Goal: Information Seeking & Learning: Check status

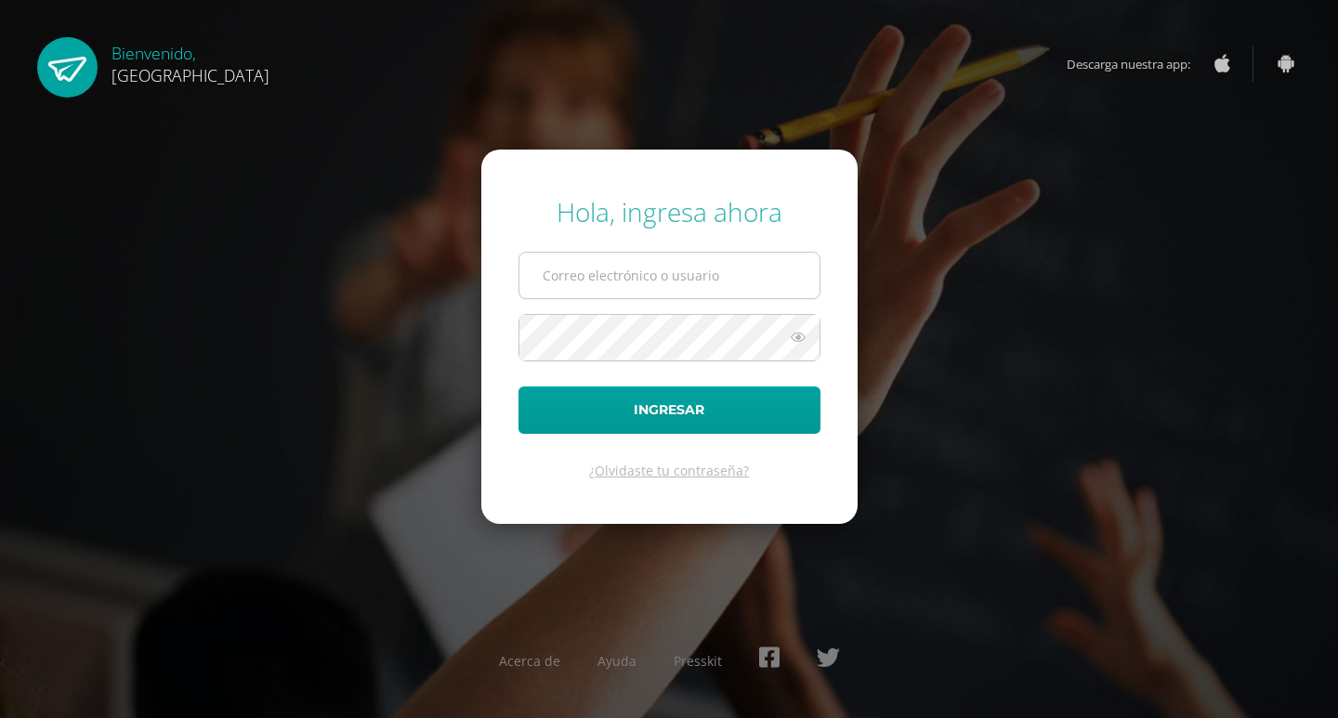
click at [625, 285] on input "text" at bounding box center [669, 276] width 300 height 46
type input "benavente.andreagab@gmail.com"
click at [519, 387] on button "Ingresar" at bounding box center [670, 410] width 302 height 47
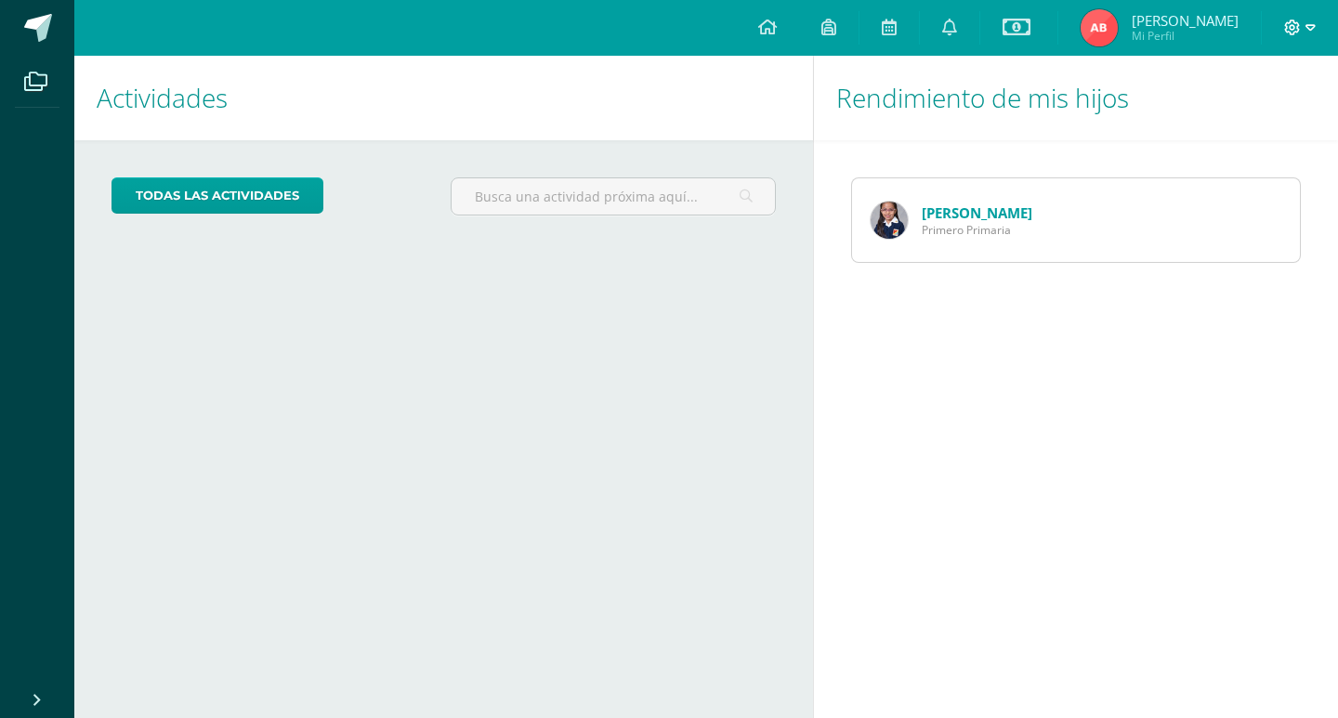
click at [1306, 28] on icon at bounding box center [1311, 28] width 10 height 17
click at [1269, 125] on span "Cerrar sesión" at bounding box center [1252, 127] width 84 height 18
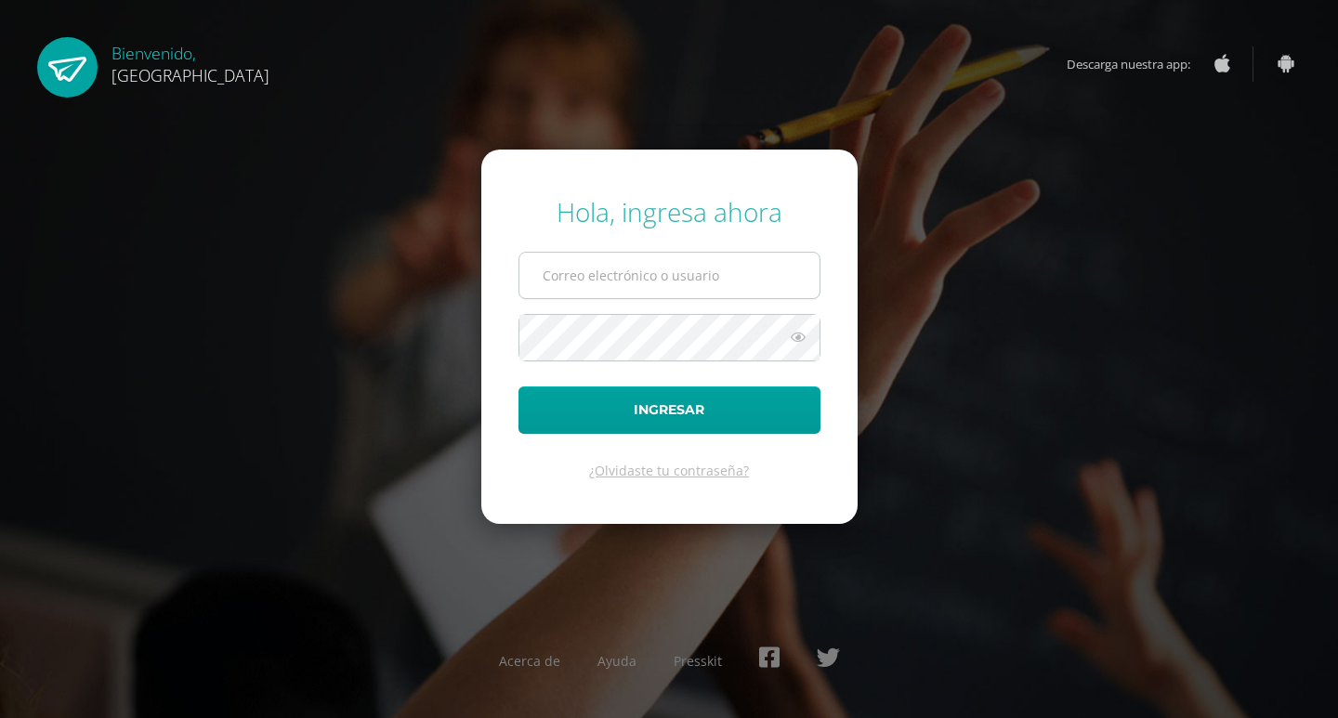
click at [652, 262] on input "text" at bounding box center [669, 276] width 300 height 46
type input "benavente.andreagab@gmail.com"
click at [519, 387] on button "Ingresar" at bounding box center [670, 410] width 302 height 47
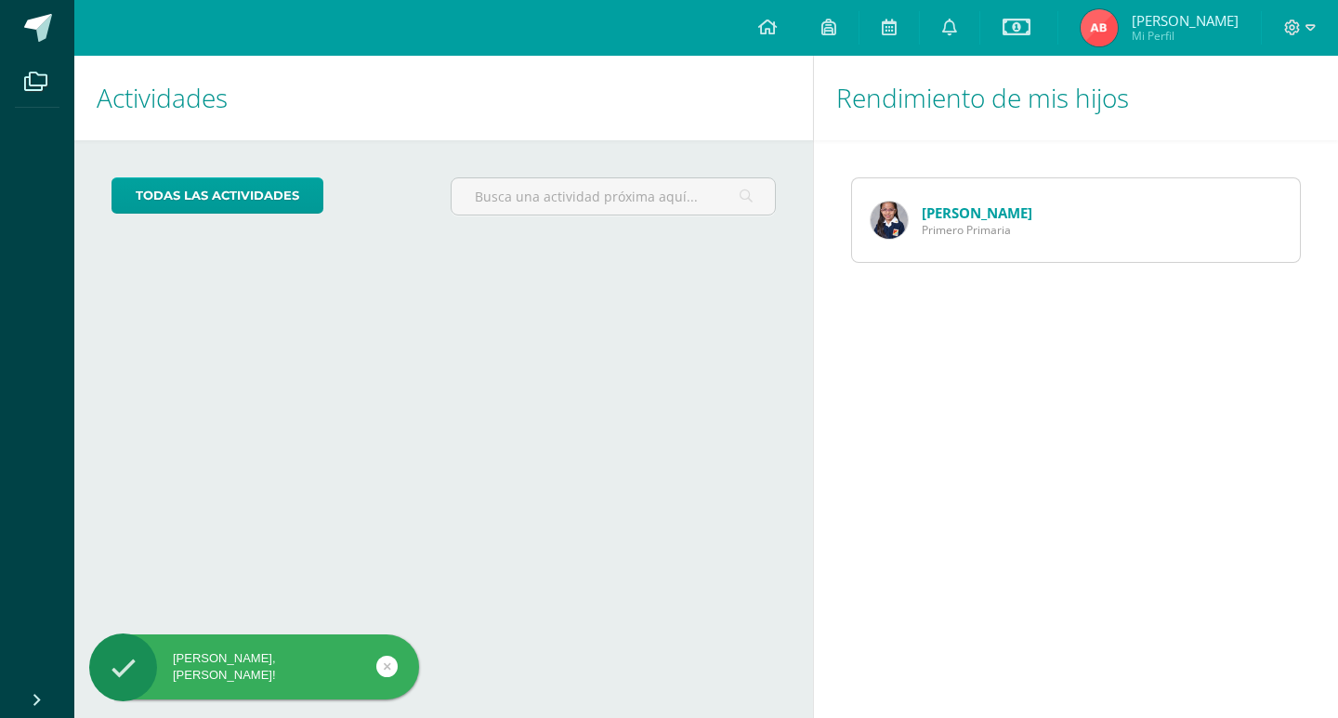
click at [1315, 27] on div at bounding box center [1300, 28] width 76 height 56
click at [1306, 33] on icon at bounding box center [1311, 28] width 10 height 17
click at [1250, 127] on span "Cerrar sesión" at bounding box center [1252, 127] width 84 height 18
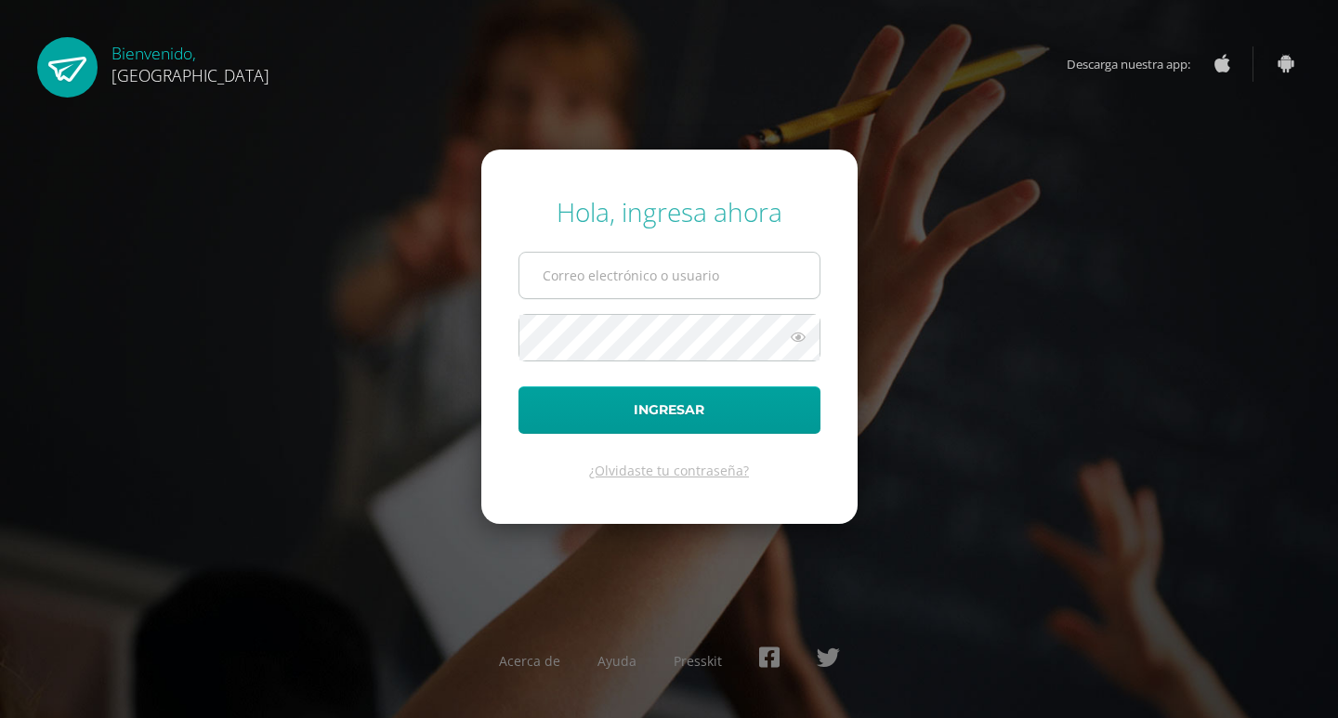
click at [624, 265] on input "text" at bounding box center [669, 276] width 300 height 46
type input "2025934@colegiobelga.edu.gt"
click at [519, 387] on button "Ingresar" at bounding box center [670, 410] width 302 height 47
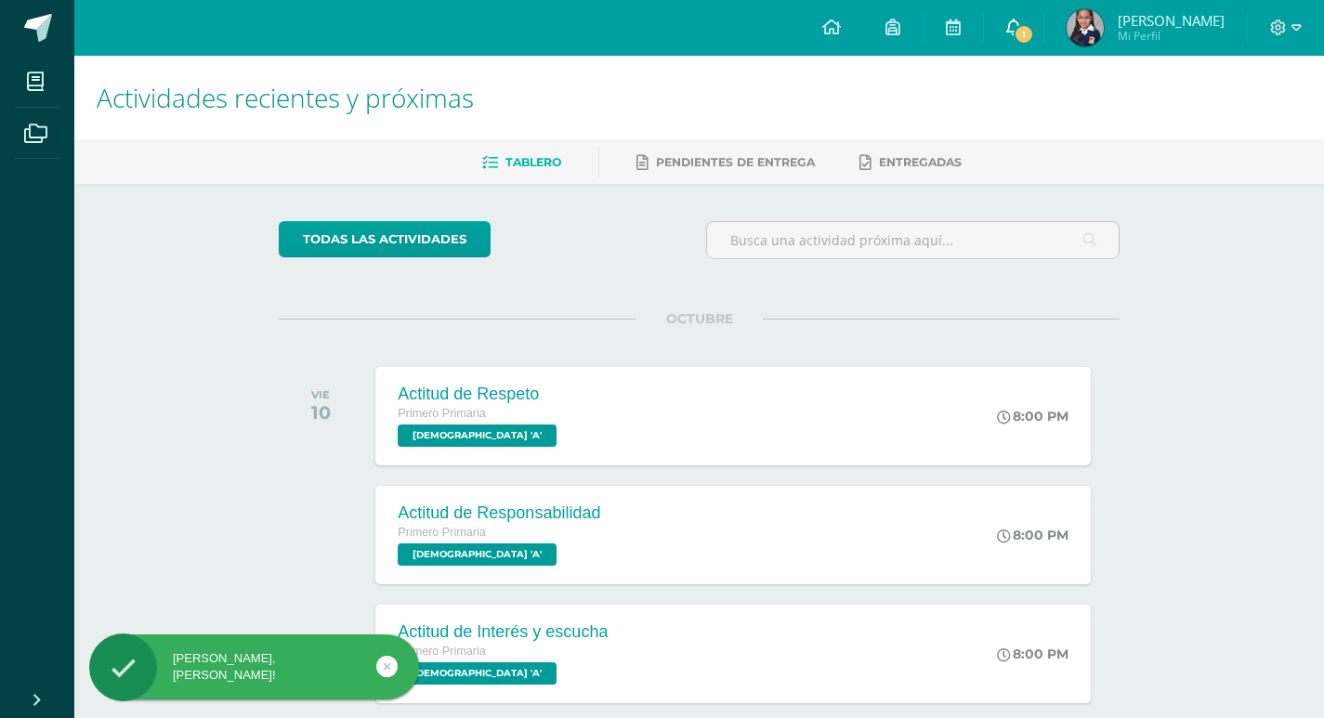
click at [1025, 31] on span "1" at bounding box center [1024, 34] width 20 height 20
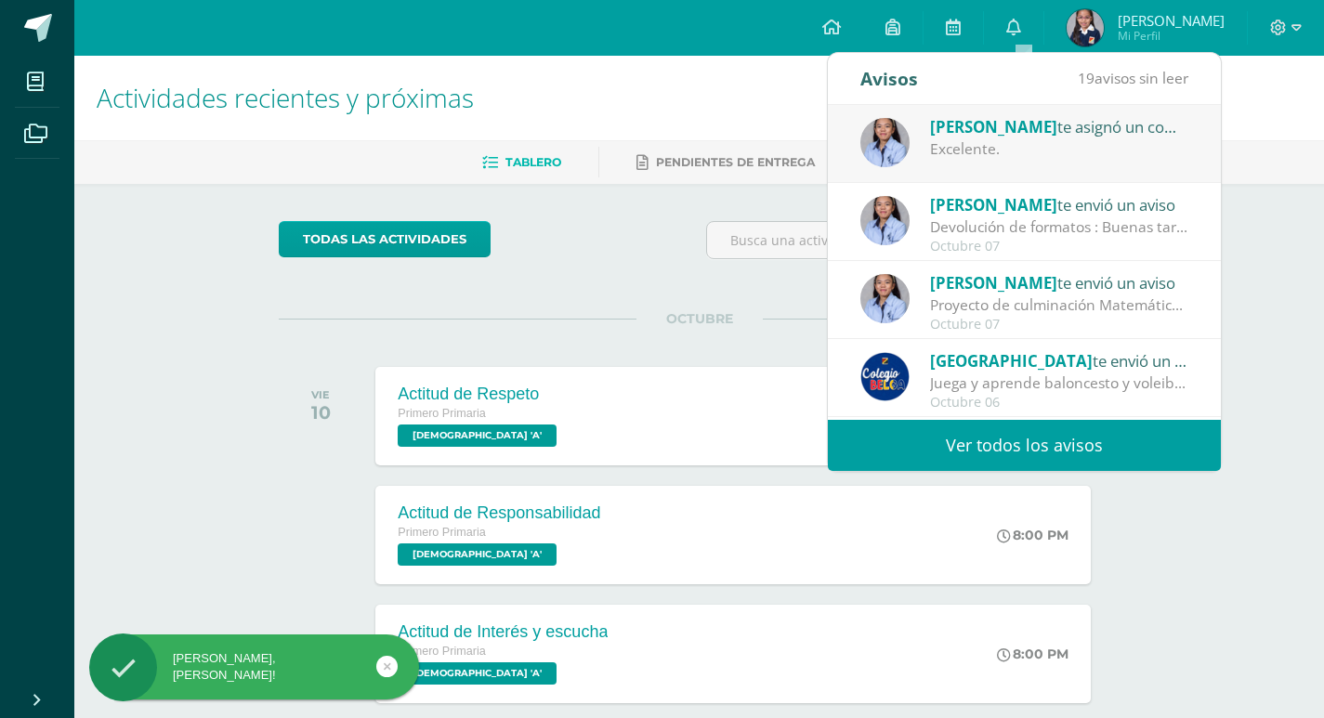
click at [1005, 149] on div "Excelente." at bounding box center [1059, 148] width 258 height 21
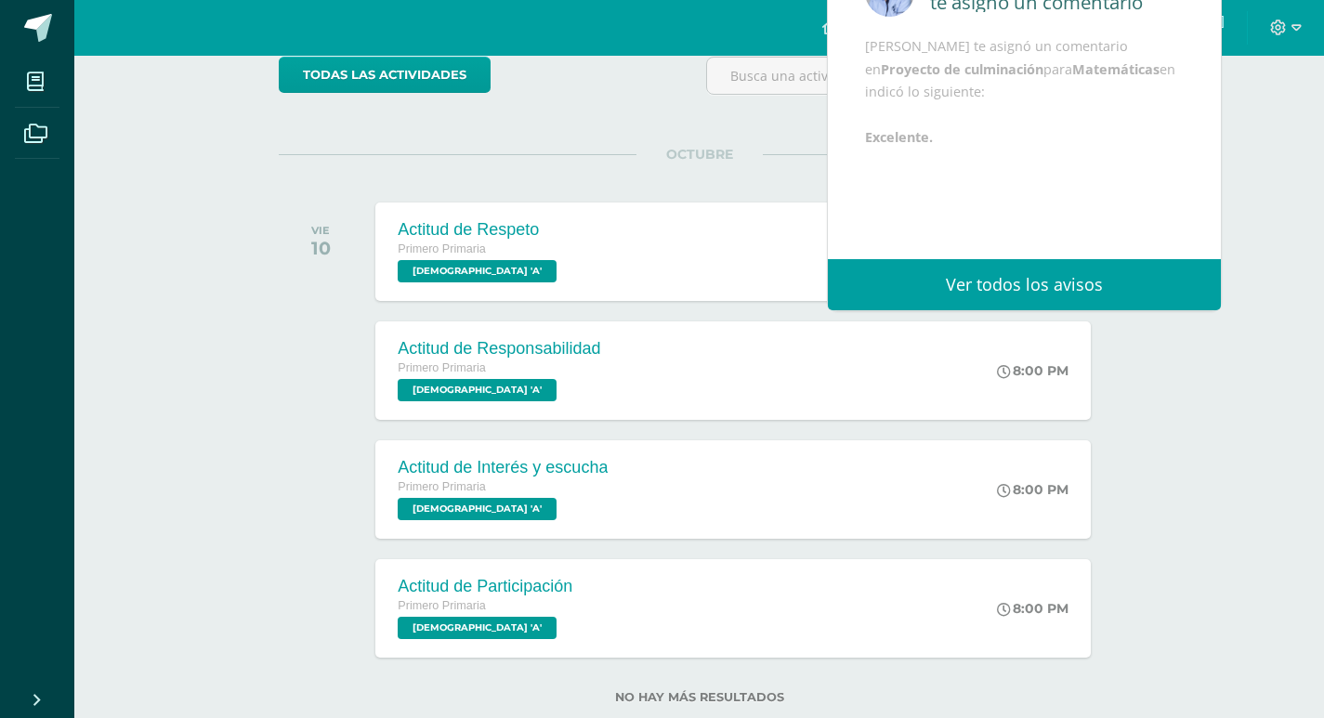
scroll to position [186, 0]
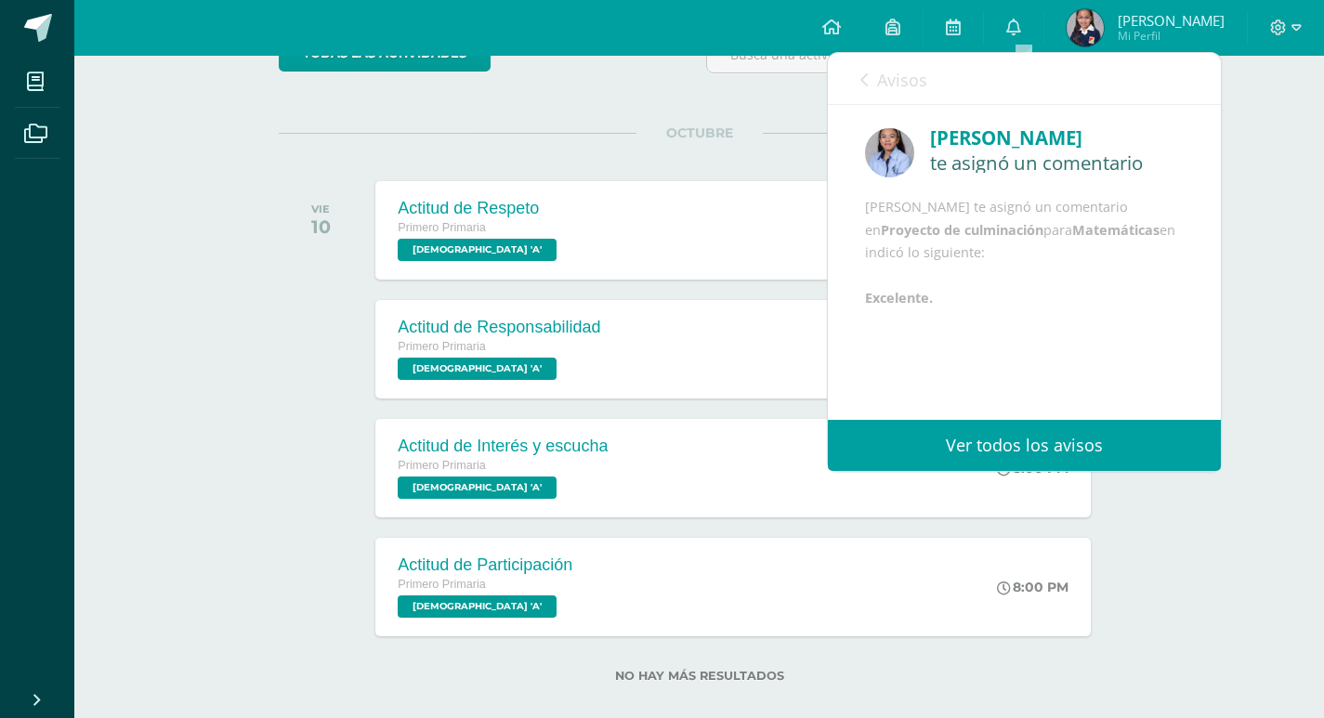
click at [1098, 445] on link "Ver todos los avisos" at bounding box center [1024, 445] width 393 height 51
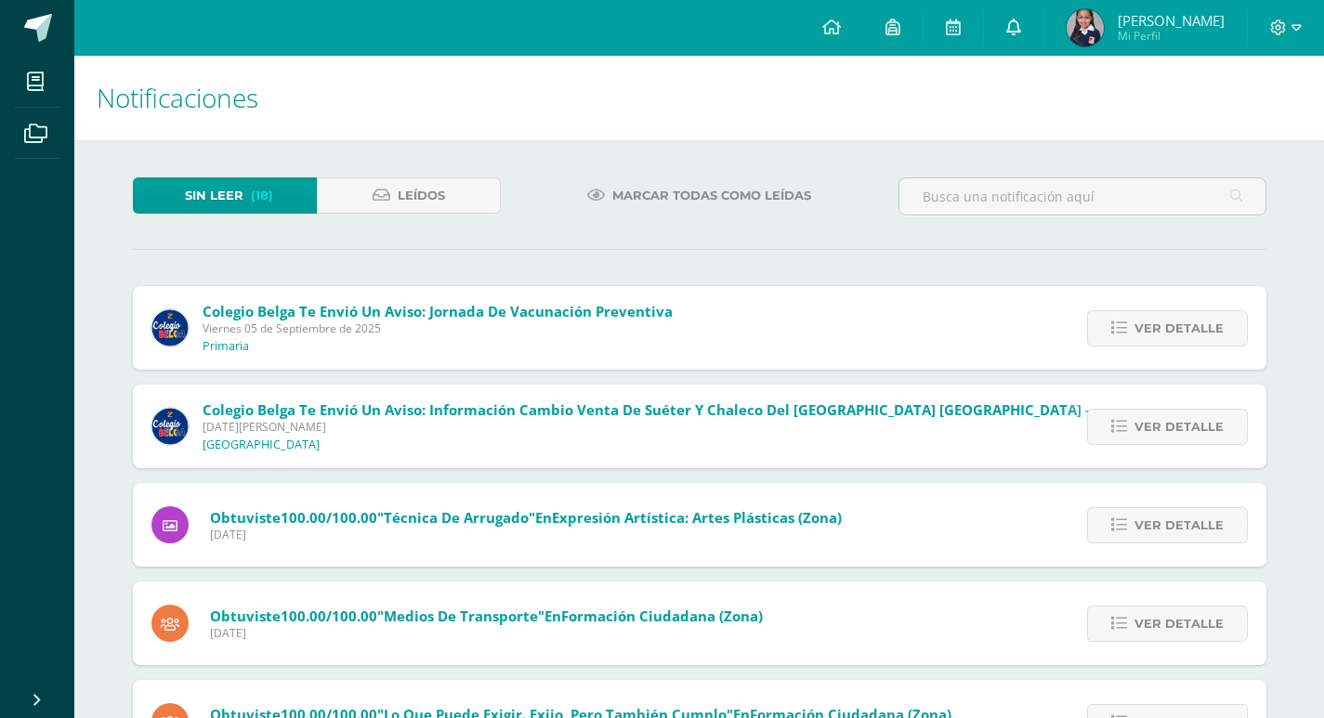
click at [1021, 33] on icon at bounding box center [1013, 27] width 15 height 17
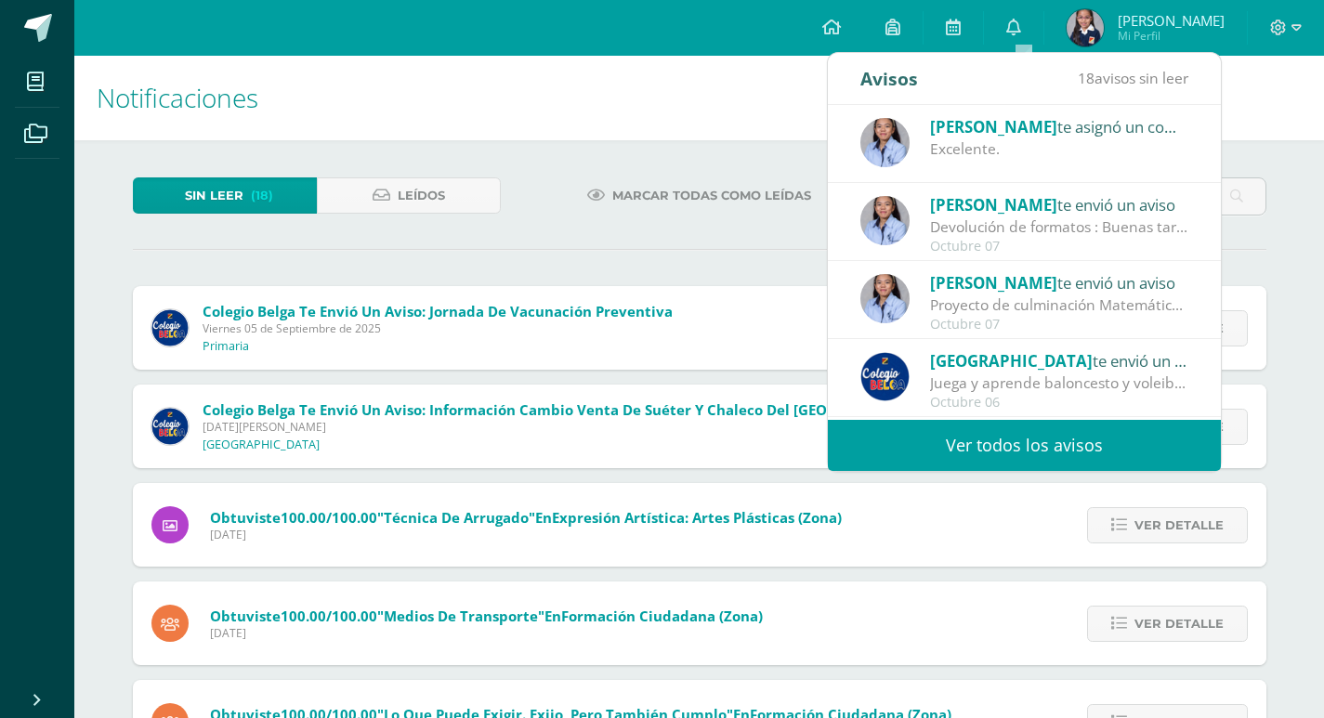
click at [1024, 138] on div "Kathia te asignó un comentario en 'Proyecto de culminación' para 'Matemáticas'" at bounding box center [1059, 126] width 258 height 24
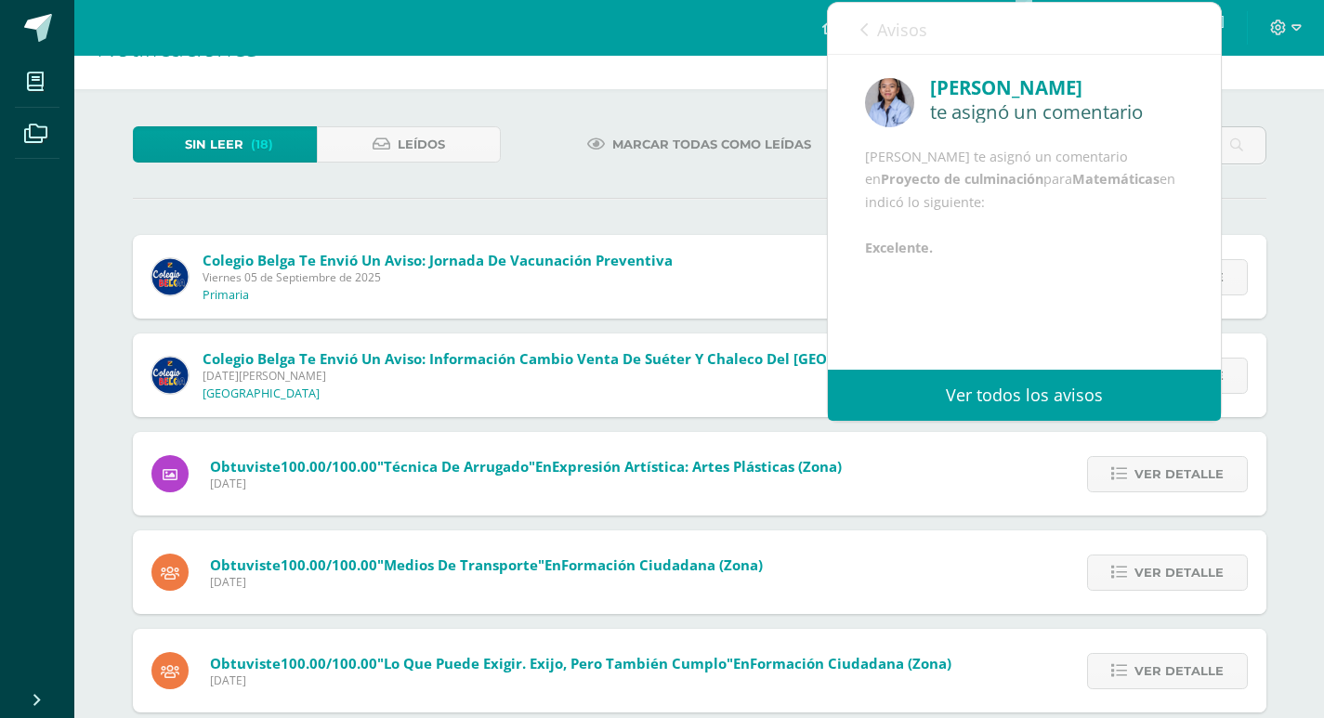
scroll to position [93, 0]
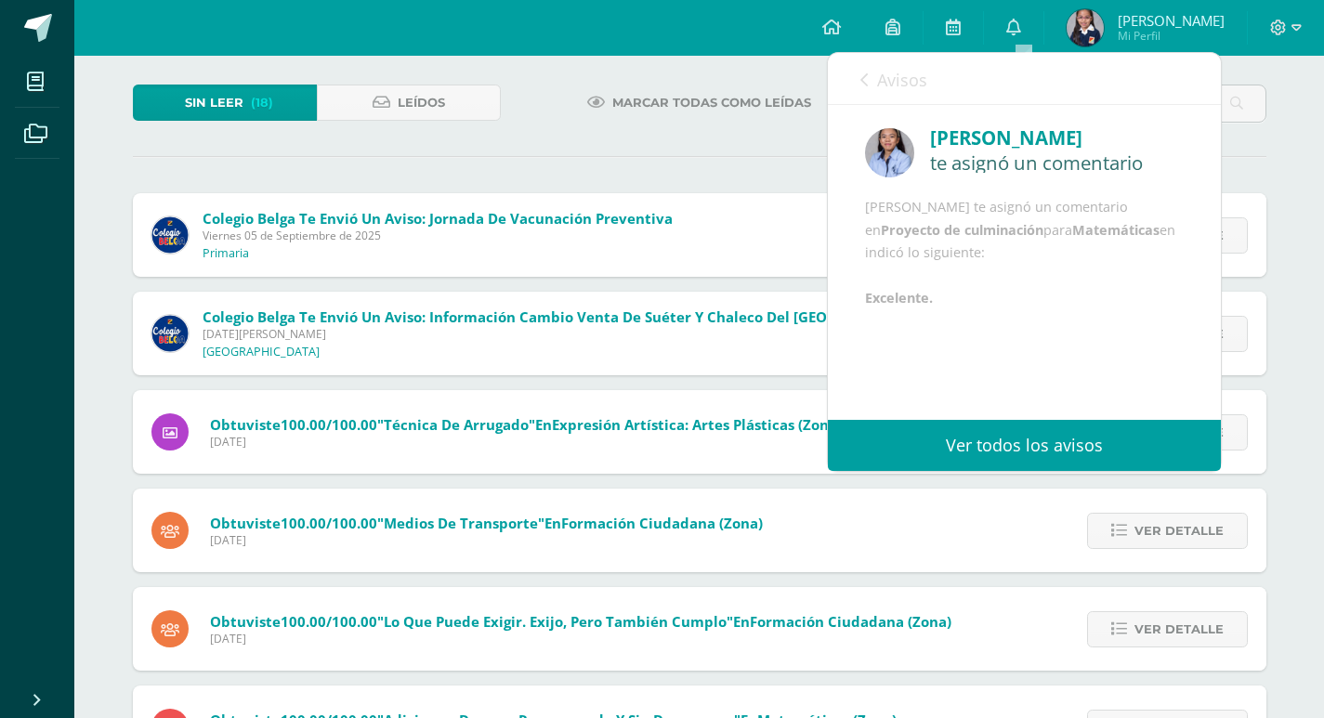
click at [568, 162] on div "Sin leer (18) Leídos Marcar todas como leídas Colegio Belga te envió un aviso: …" at bounding box center [700, 655] width 1208 height 1216
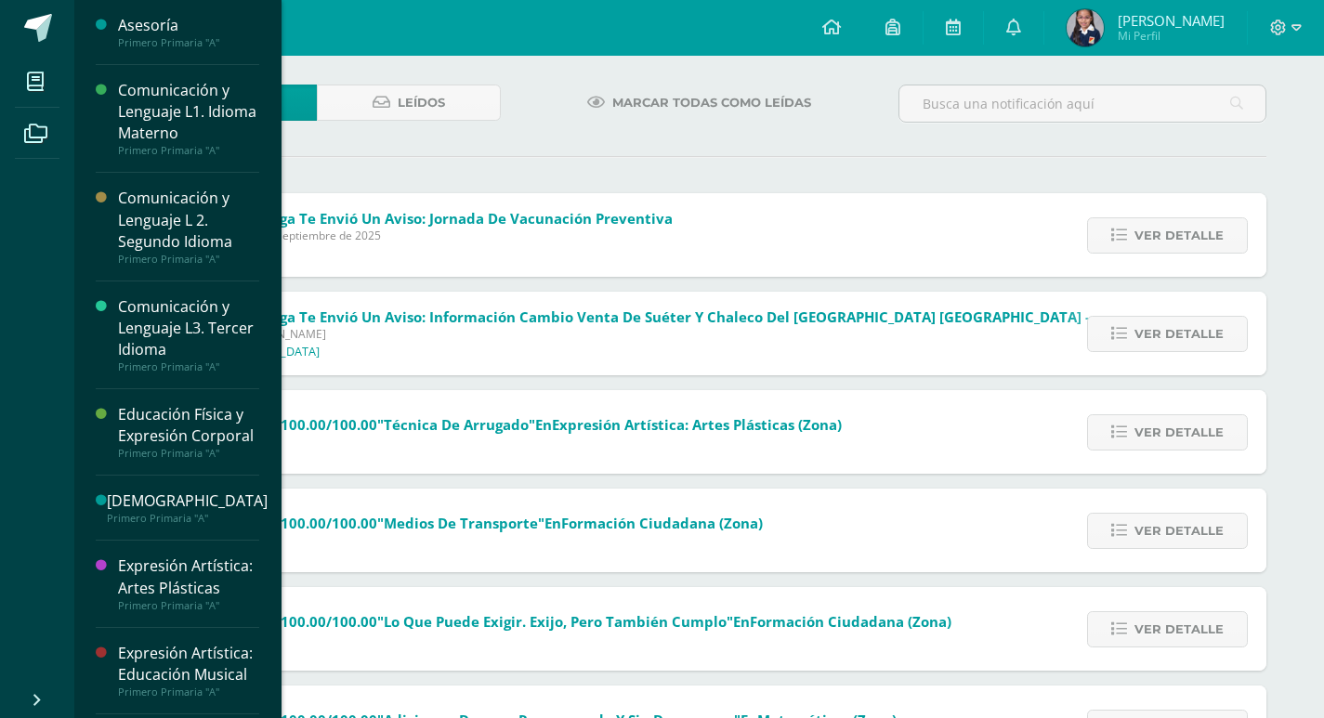
click at [139, 100] on div "Comunicación y Lenguaje L1. Idioma Materno" at bounding box center [188, 112] width 141 height 64
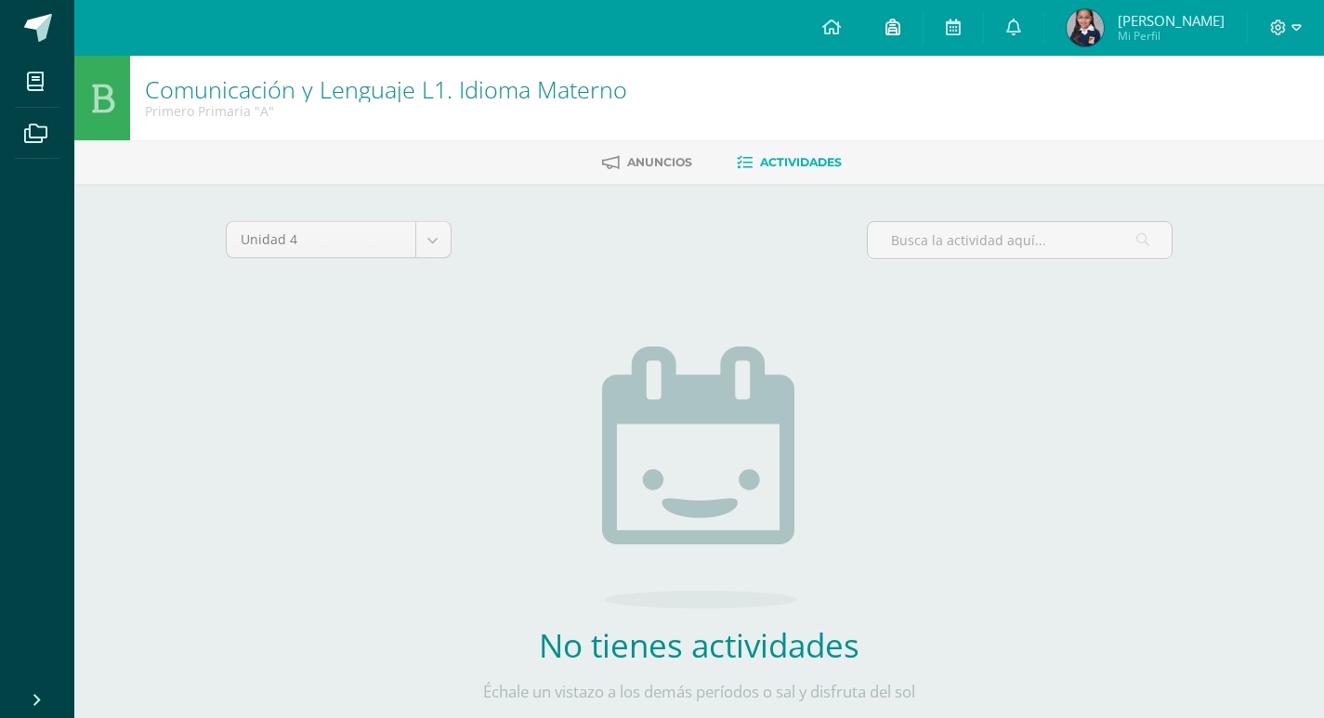
click at [901, 19] on icon at bounding box center [893, 27] width 15 height 17
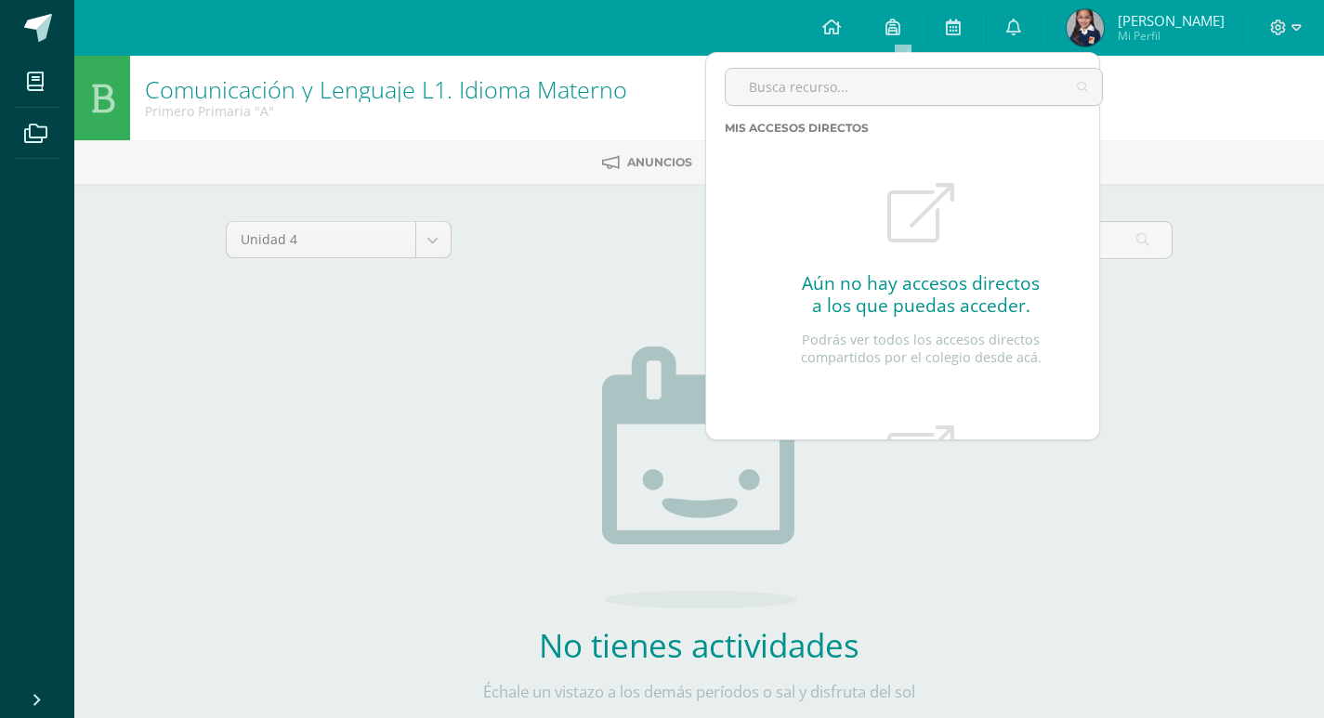
click at [1098, 26] on img at bounding box center [1085, 27] width 37 height 37
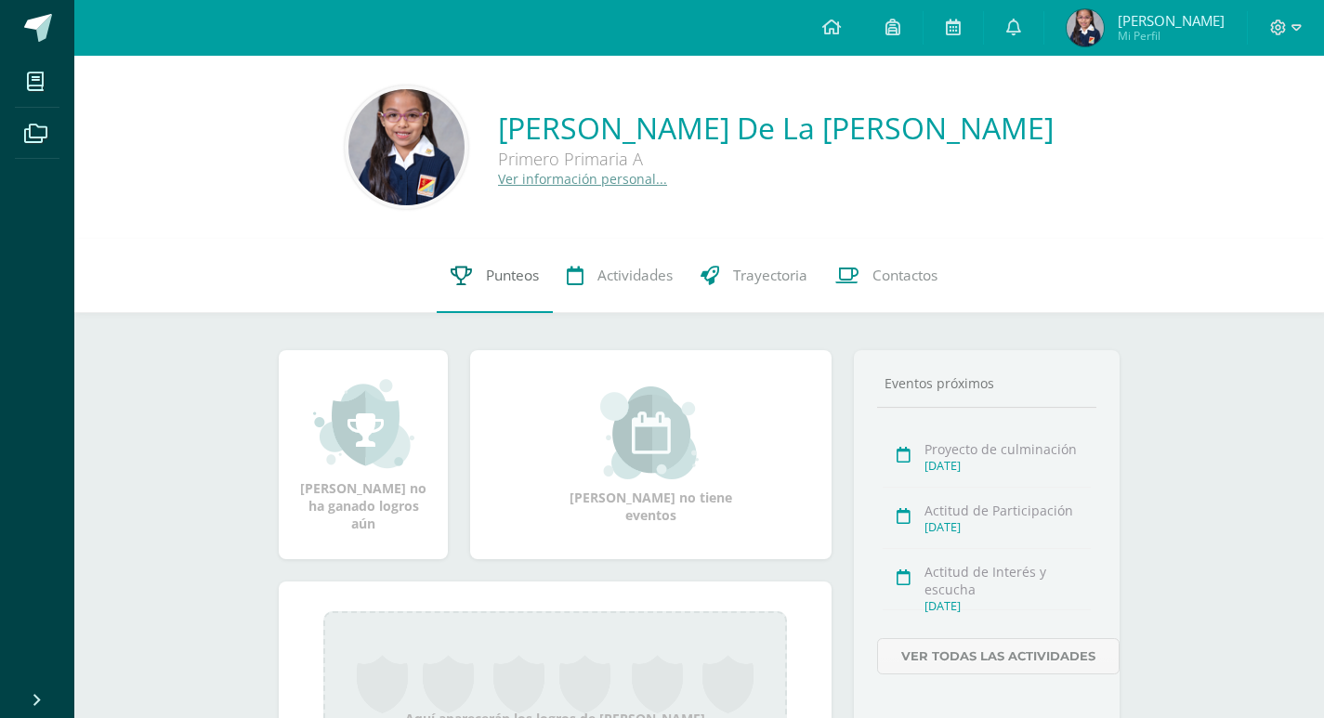
click at [474, 262] on link "Punteos" at bounding box center [495, 276] width 116 height 74
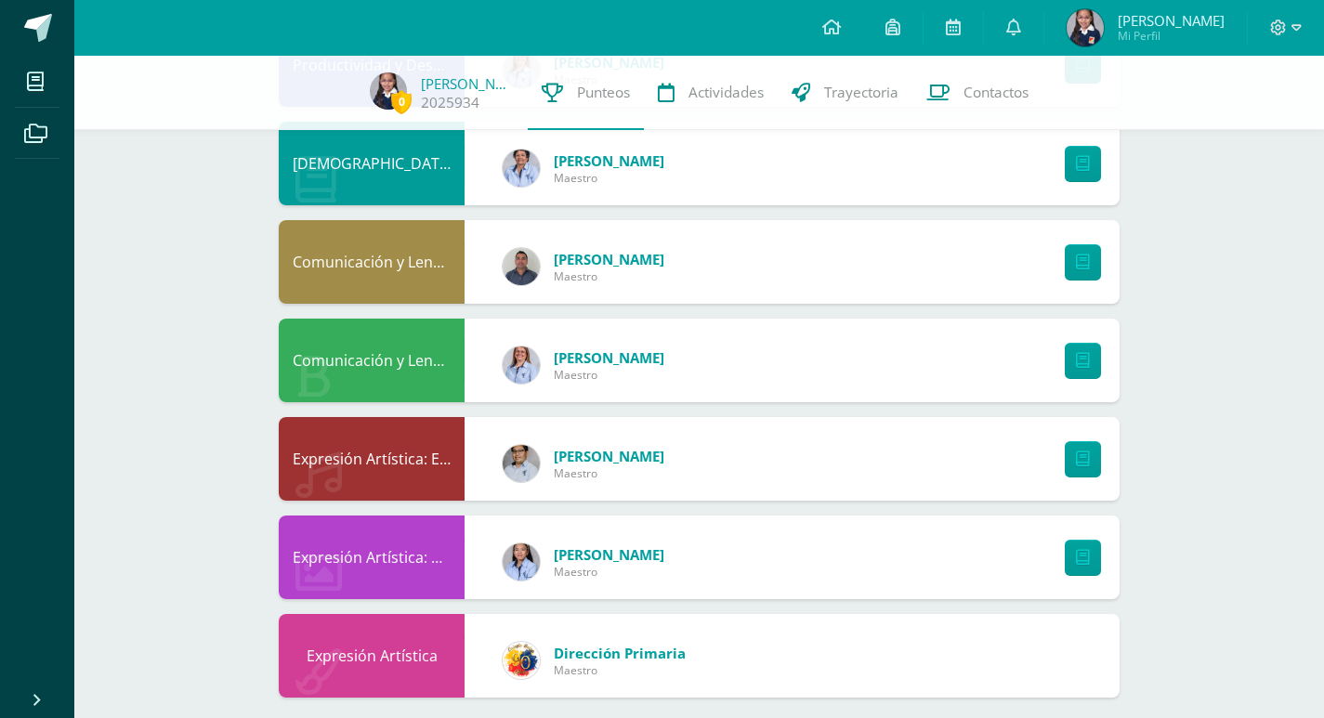
scroll to position [975, 0]
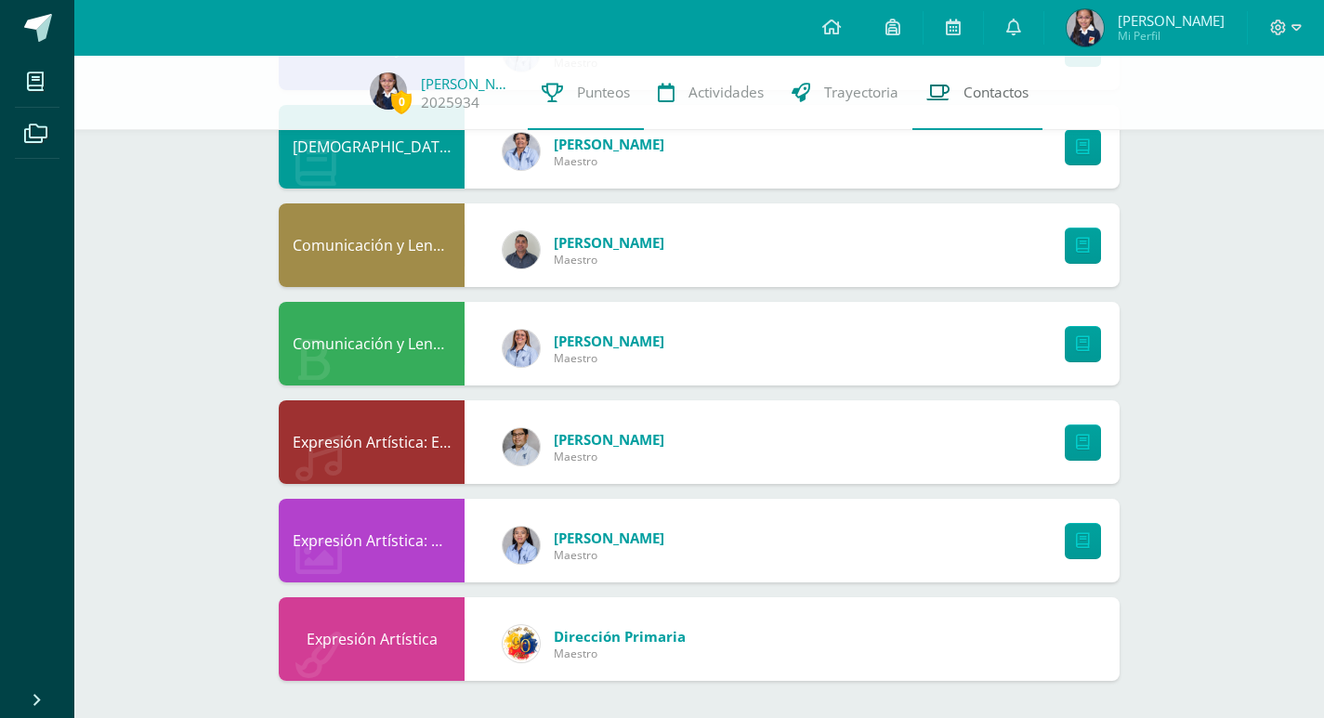
click at [986, 102] on span "Contactos" at bounding box center [996, 93] width 65 height 20
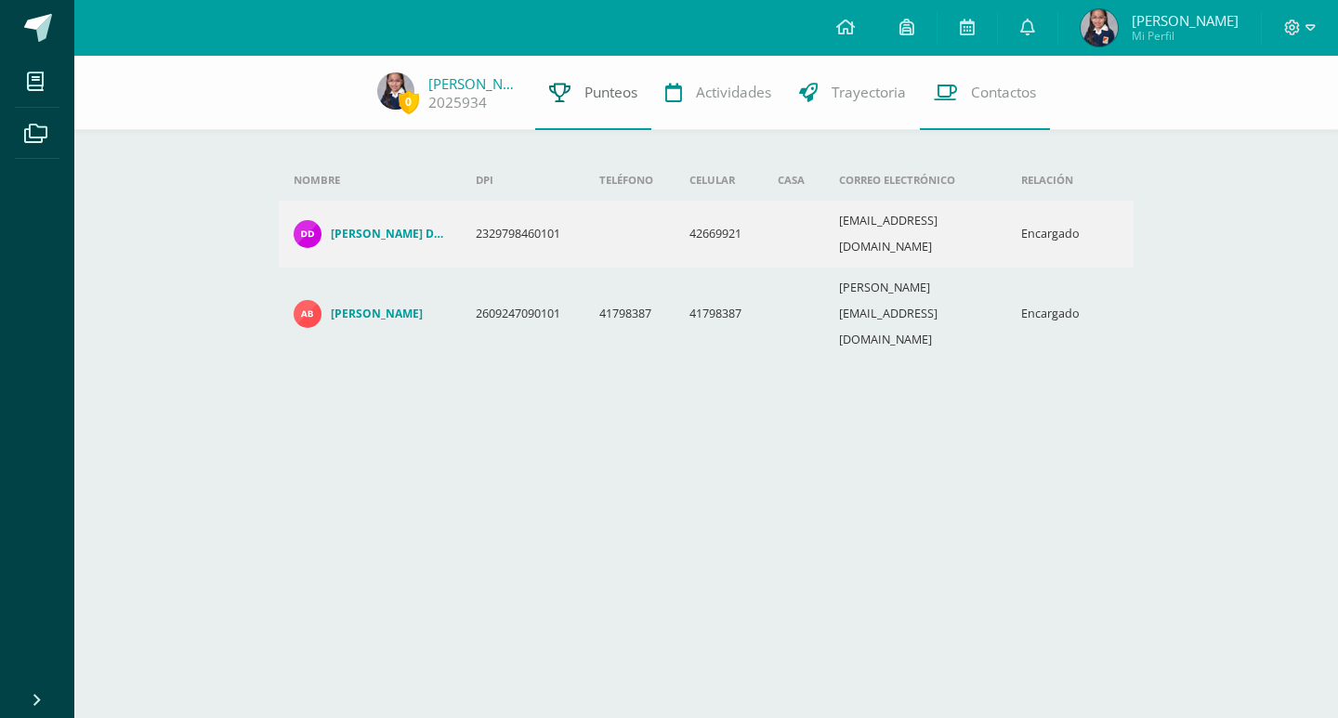
click at [591, 93] on span "Punteos" at bounding box center [611, 93] width 53 height 20
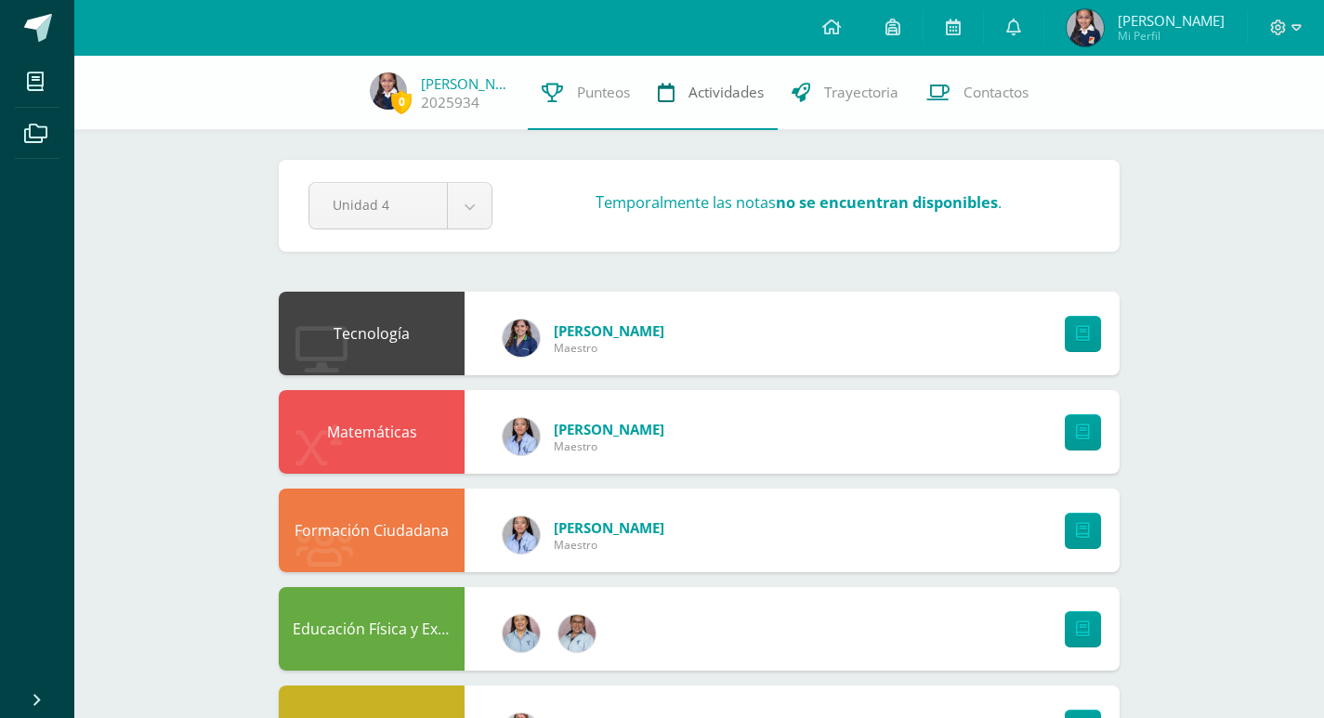
click at [727, 85] on span "Actividades" at bounding box center [726, 93] width 75 height 20
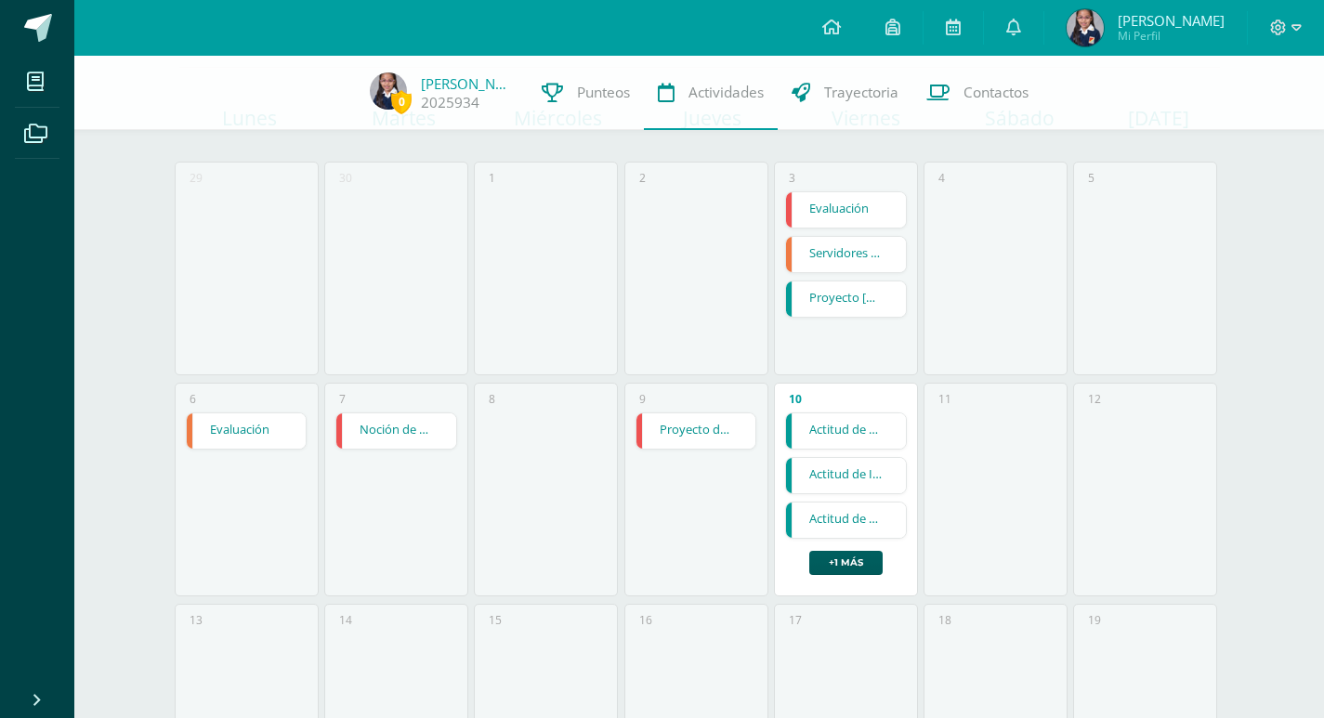
scroll to position [186, 0]
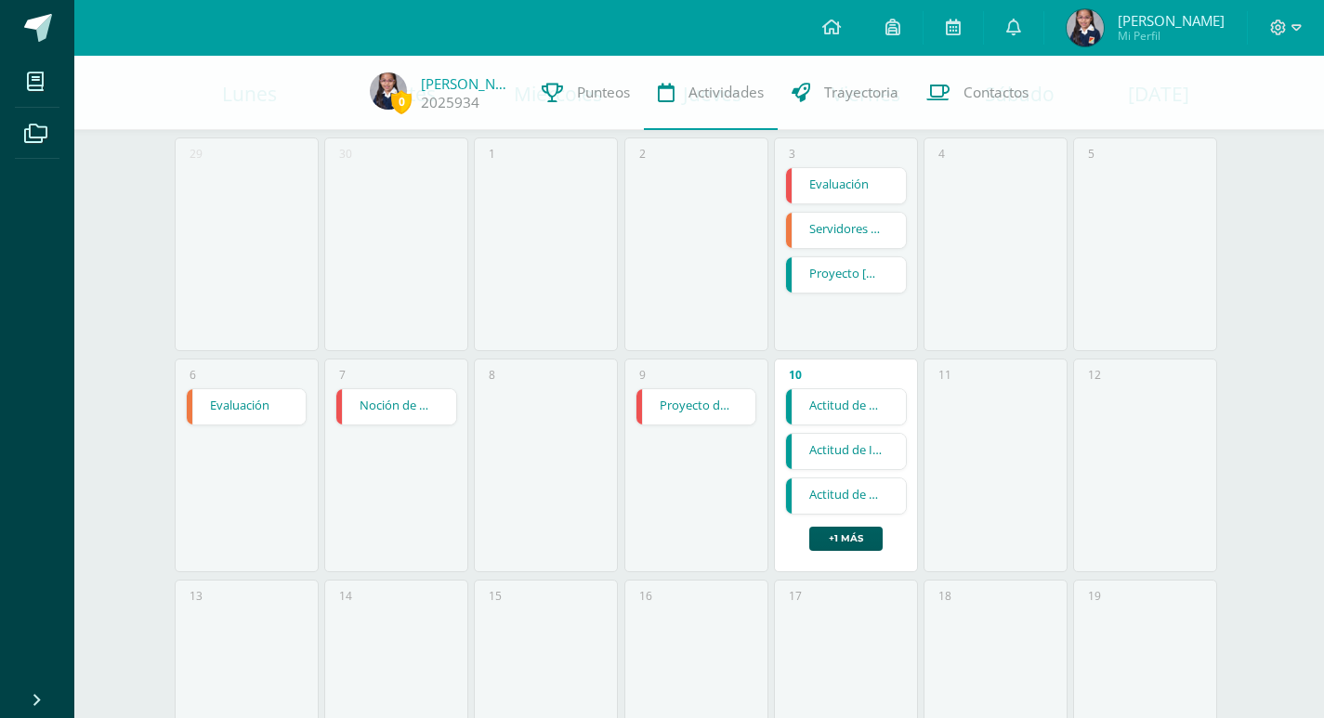
click at [684, 402] on link "Proyecto de culminación" at bounding box center [697, 406] width 120 height 35
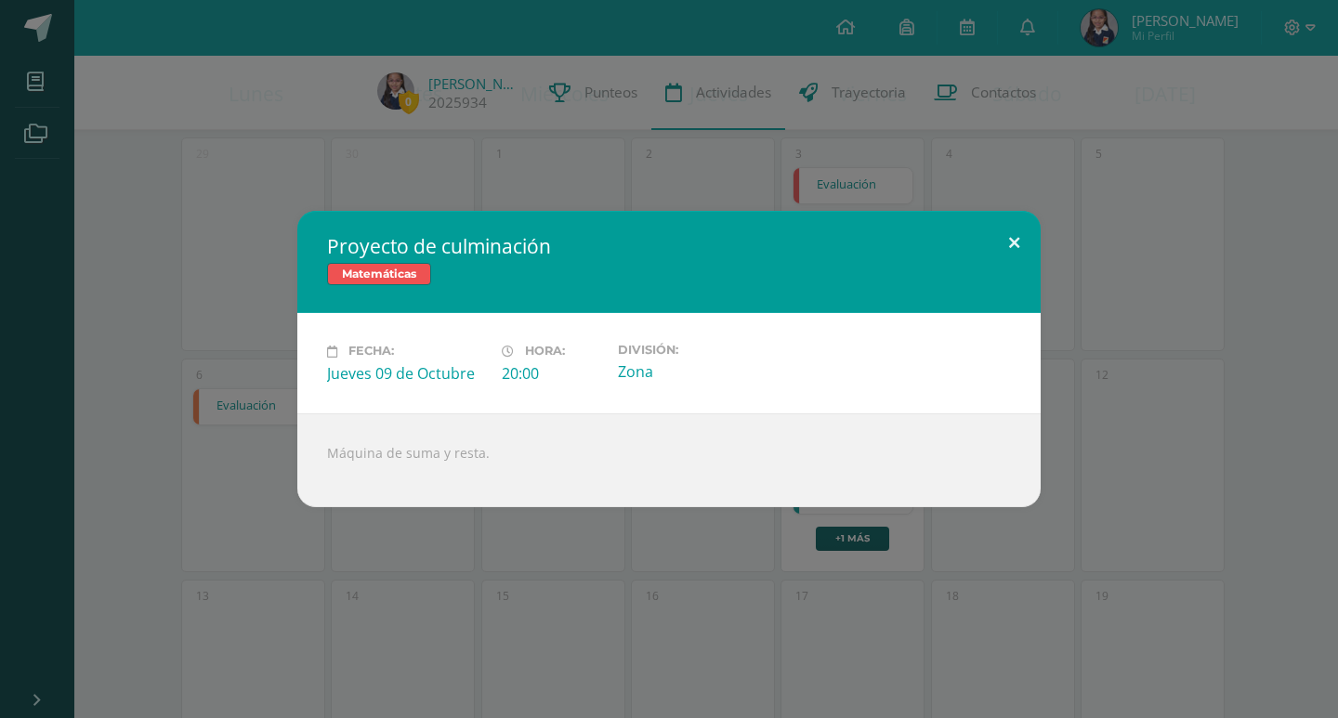
click at [1019, 236] on button at bounding box center [1014, 242] width 53 height 63
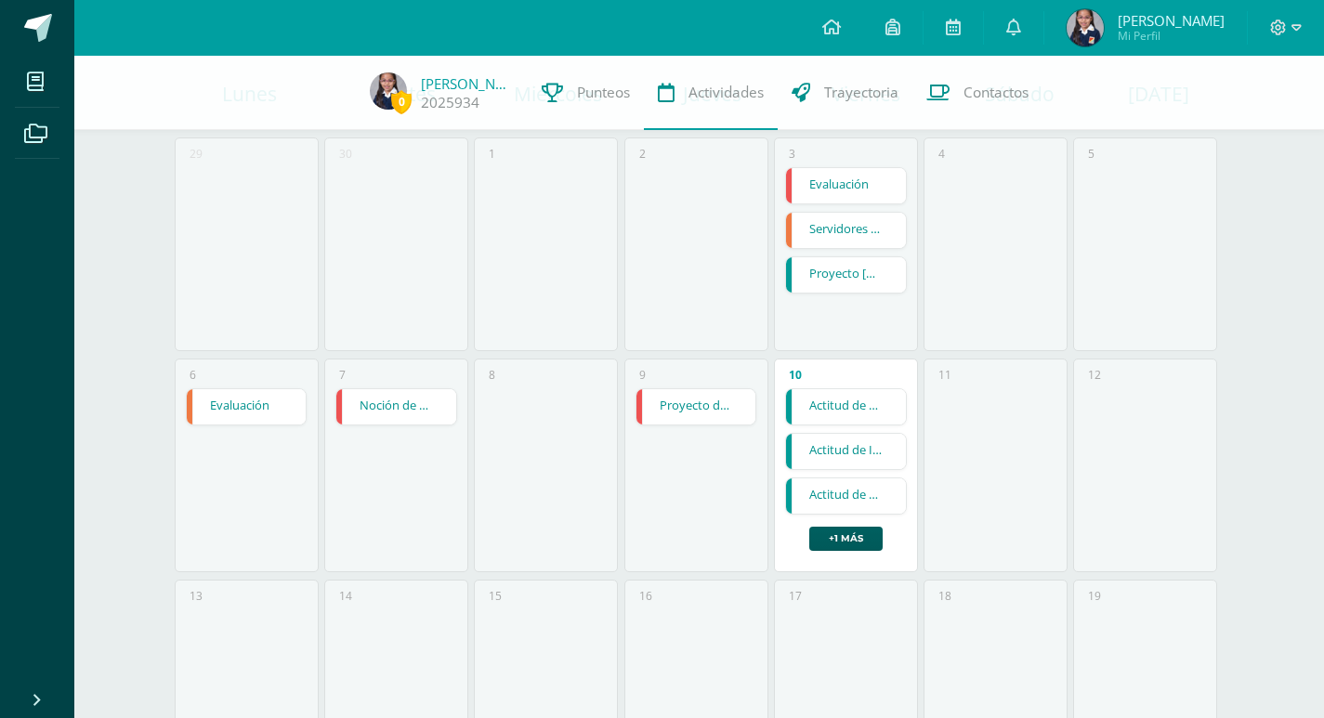
click at [387, 399] on link "Noción de multiplicación" at bounding box center [396, 406] width 120 height 35
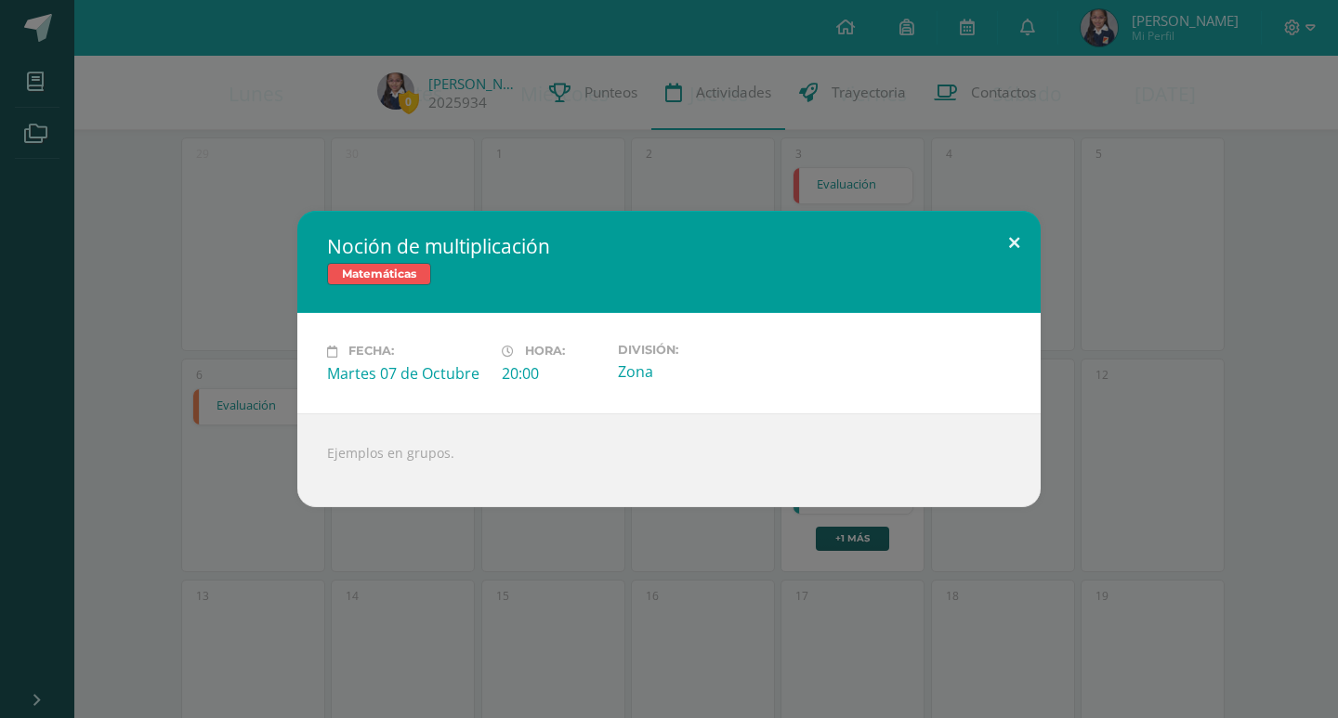
click at [1019, 232] on button at bounding box center [1014, 242] width 53 height 63
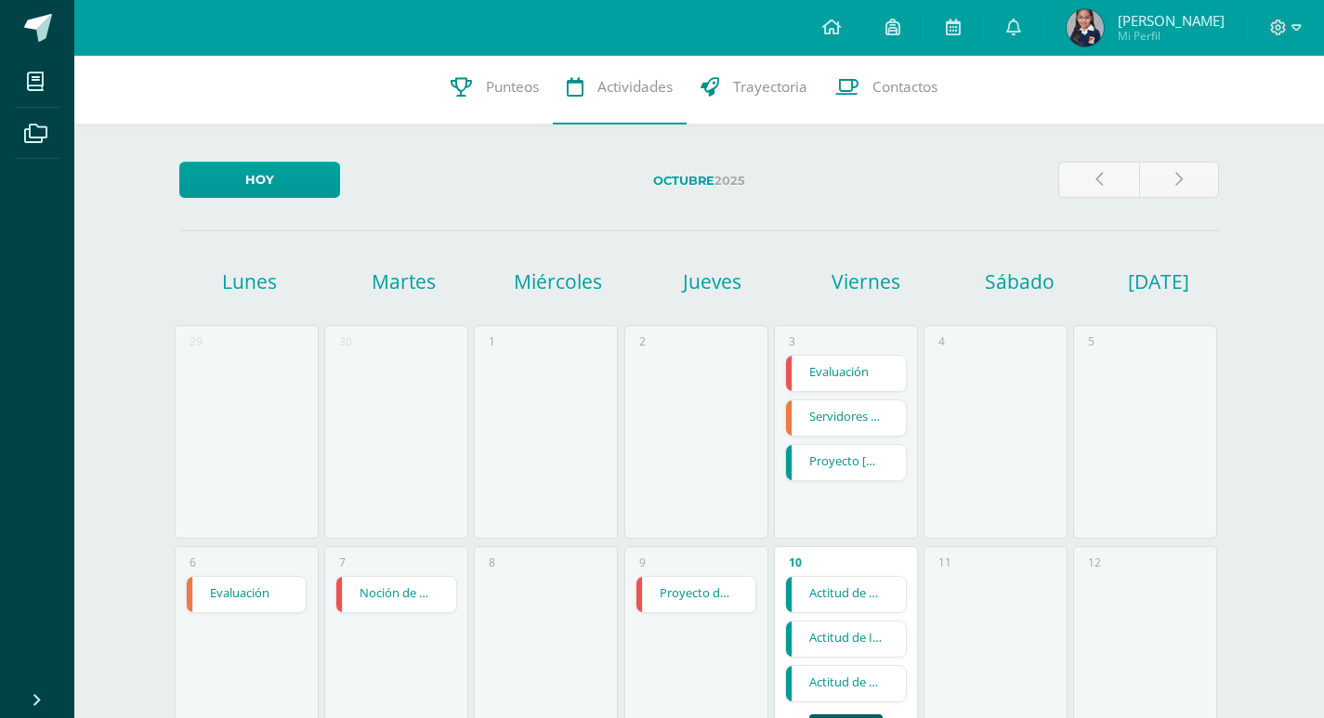
scroll to position [0, 0]
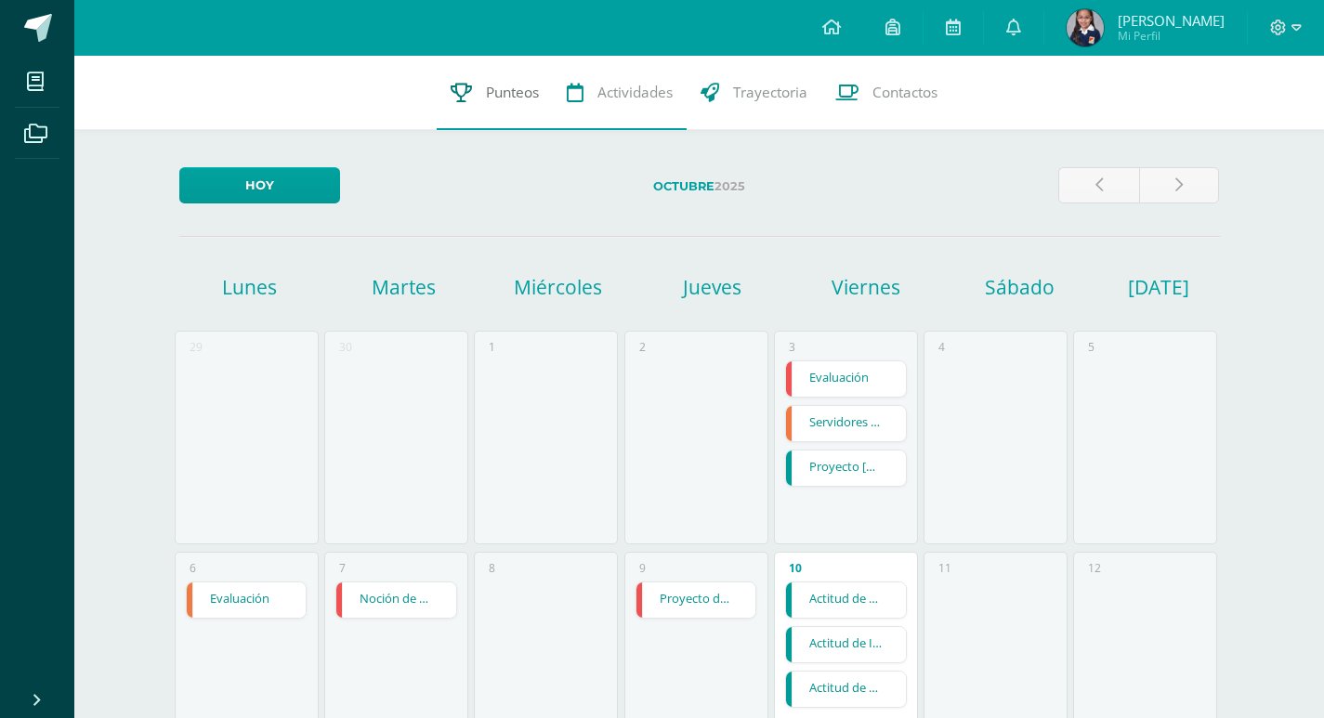
click at [482, 81] on link "Punteos" at bounding box center [495, 93] width 116 height 74
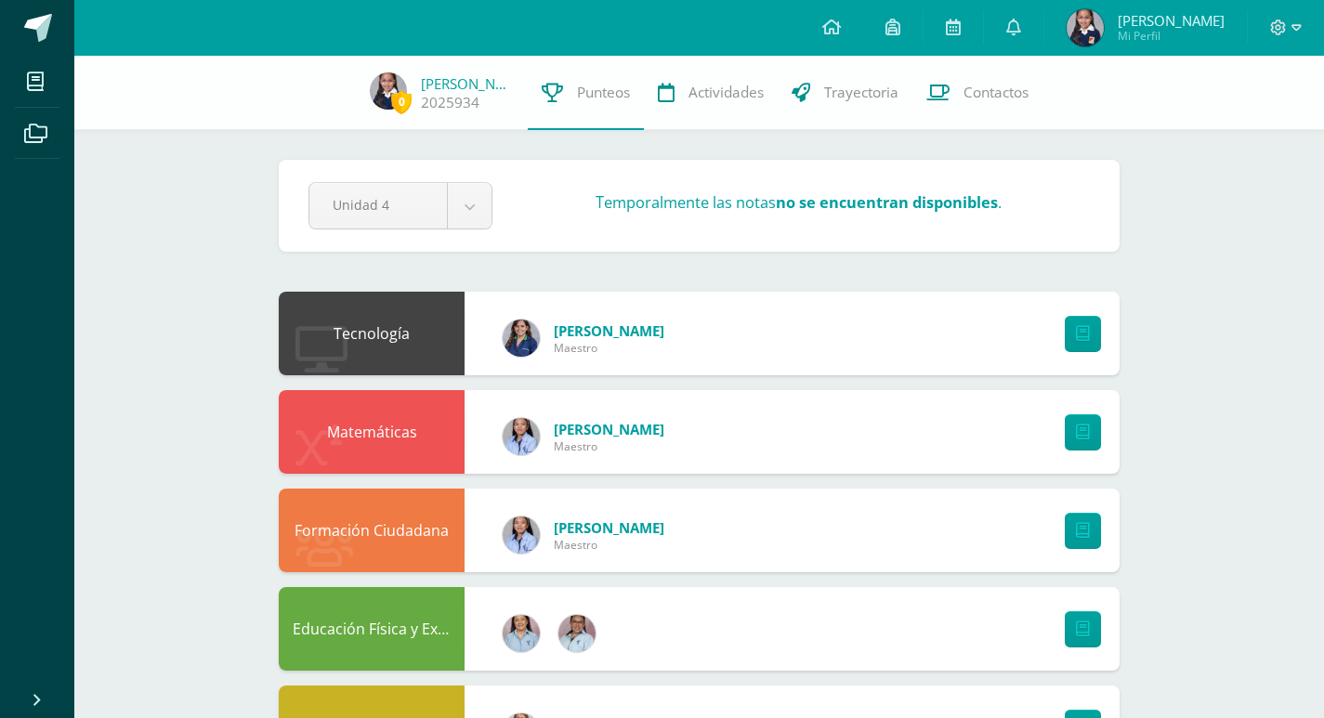
scroll to position [93, 0]
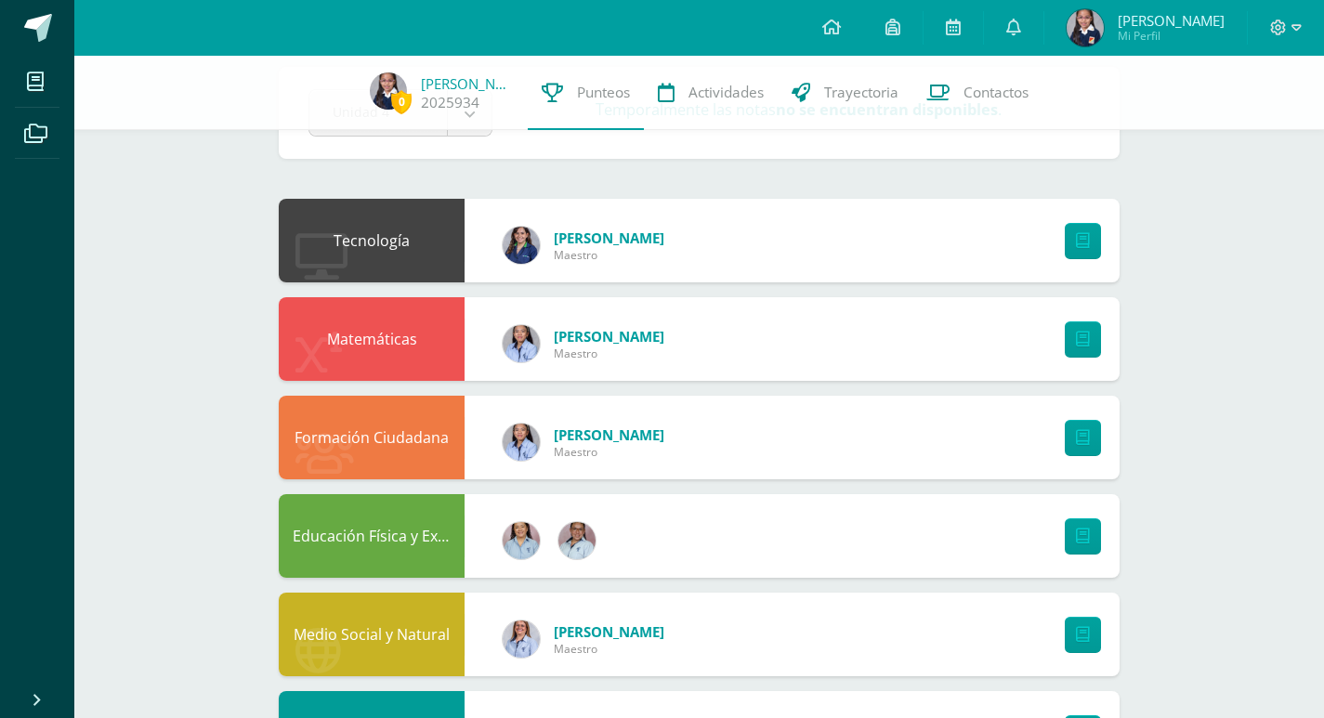
click at [858, 371] on div "Matemáticas Kathia Maestro" at bounding box center [699, 339] width 841 height 84
click at [848, 336] on div "Matemáticas Kathia Maestro" at bounding box center [699, 339] width 841 height 84
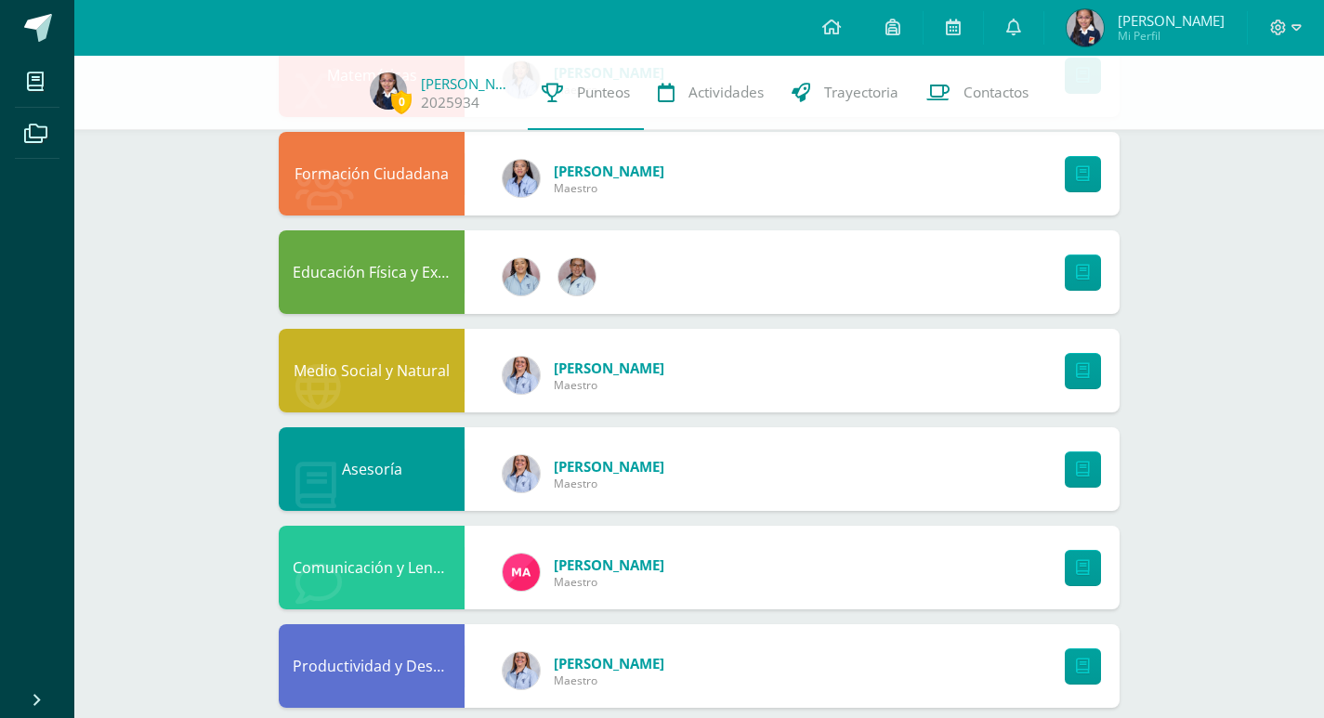
scroll to position [372, 0]
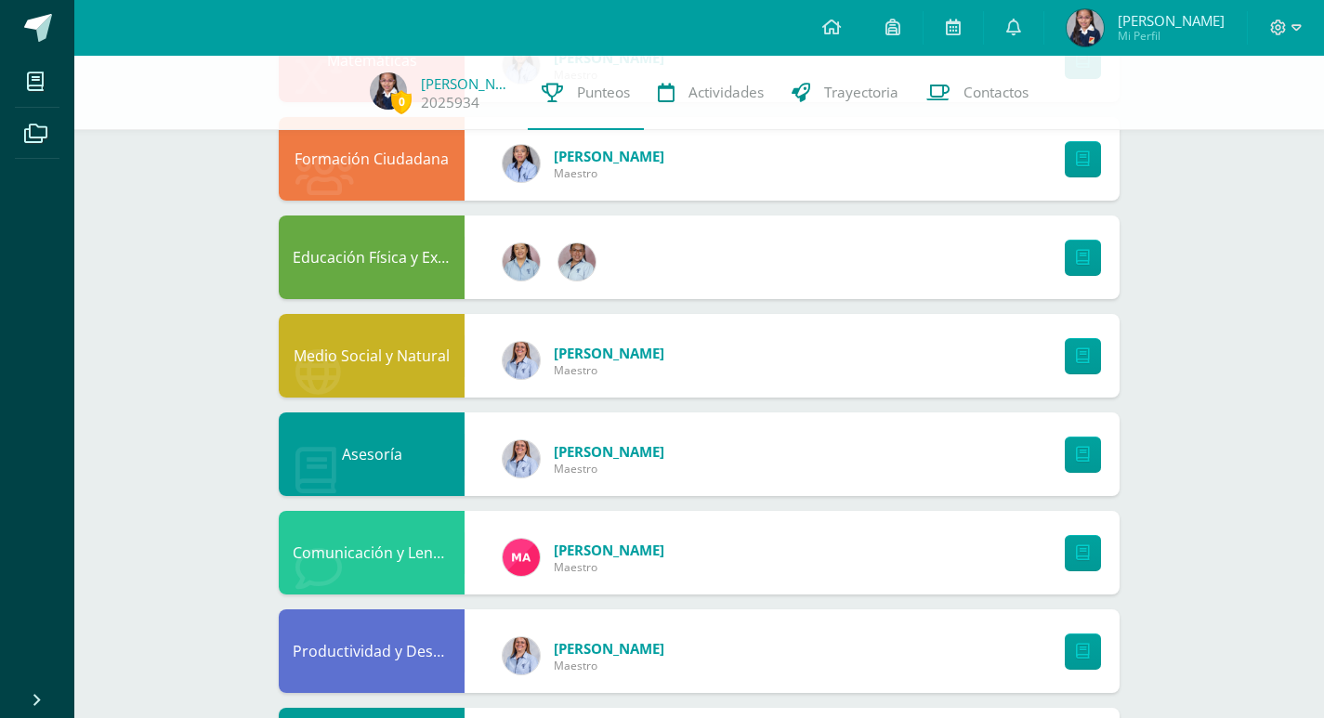
click at [1285, 10] on div at bounding box center [1286, 28] width 76 height 56
drag, startPoint x: 1283, startPoint y: 27, endPoint x: 1284, endPoint y: 40, distance: 13.0
click at [1283, 28] on icon at bounding box center [1278, 28] width 17 height 17
click at [1228, 127] on span "Cerrar sesión" at bounding box center [1239, 127] width 84 height 18
